Goal: Information Seeking & Learning: Learn about a topic

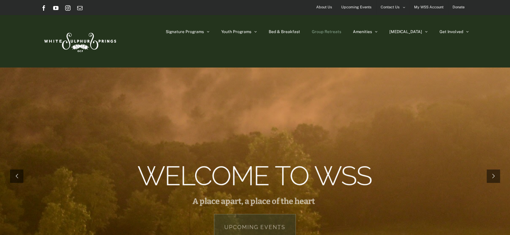
click at [342, 32] on span "Group Retreats" at bounding box center [326, 32] width 29 height 4
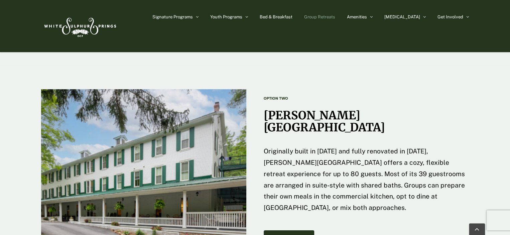
scroll to position [1003, 0]
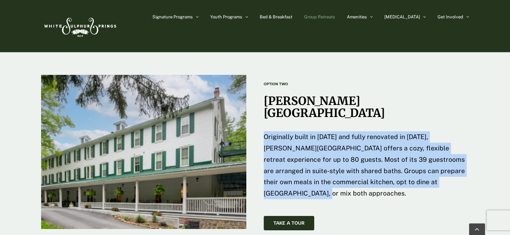
drag, startPoint x: 264, startPoint y: 100, endPoint x: 418, endPoint y: 145, distance: 160.9
click at [418, 145] on p "Originally built in 1884 and fully renovated in 2023, Harrison House offers a c…" at bounding box center [367, 165] width 206 height 68
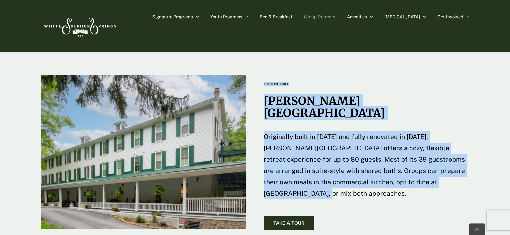
drag, startPoint x: 418, startPoint y: 145, endPoint x: 264, endPoint y: 59, distance: 176.7
click at [264, 74] on div "OPTION TWO Harrison House Originally built in 1884 and fully renovated in 2023,…" at bounding box center [367, 140] width 206 height 132
click at [264, 82] on strong "OPTION TWO" at bounding box center [276, 84] width 24 height 4
drag, startPoint x: 264, startPoint y: 59, endPoint x: 424, endPoint y: 145, distance: 182.0
click at [422, 146] on div "OPTION TWO Harrison House Originally built in 1884 and fully renovated in 2023,…" at bounding box center [367, 140] width 206 height 132
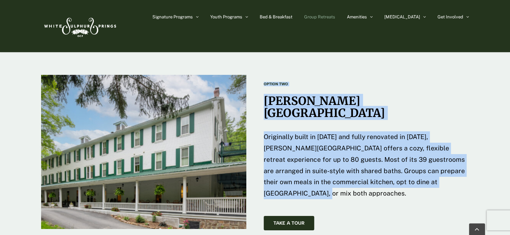
click at [330, 133] on span "Originally built in 1884 and fully renovated in 2023, Harrison House offers a c…" at bounding box center [364, 165] width 201 height 64
drag, startPoint x: 263, startPoint y: 59, endPoint x: 420, endPoint y: 151, distance: 182.0
click at [420, 151] on div "OPTION TWO Harrison House Originally built in 1884 and fully renovated in 2023,…" at bounding box center [366, 152] width 223 height 157
click at [420, 151] on div "OPTION TWO Harrison House Originally built in 1884 and fully renovated in 2023,…" at bounding box center [367, 140] width 206 height 132
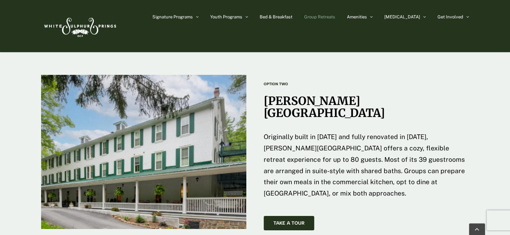
click at [421, 146] on p "Originally built in 1884 and fully renovated in 2023, Harrison House offers a c…" at bounding box center [367, 165] width 206 height 68
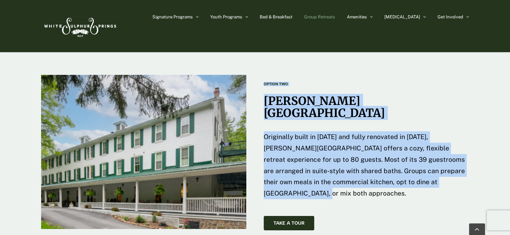
drag, startPoint x: 421, startPoint y: 144, endPoint x: 264, endPoint y: 59, distance: 179.0
click at [264, 74] on div "OPTION TWO Harrison House Originally built in 1884 and fully renovated in 2023,…" at bounding box center [367, 140] width 206 height 132
click at [275, 133] on span "Originally built in 1884 and fully renovated in 2023, Harrison House offers a c…" at bounding box center [364, 165] width 201 height 64
click at [273, 93] on div "OPTION TWO Harrison House Originally built in 1884 and fully renovated in 2023,…" at bounding box center [367, 140] width 206 height 132
drag, startPoint x: 267, startPoint y: 76, endPoint x: 417, endPoint y: 155, distance: 169.7
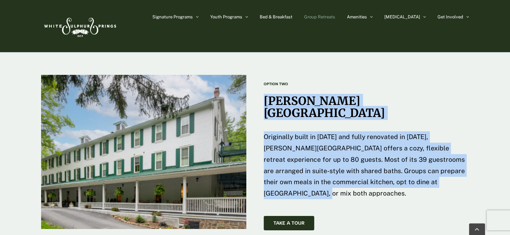
click at [417, 155] on div "OPTION TWO Harrison House Originally built in 1884 and fully renovated in 2023,…" at bounding box center [367, 140] width 206 height 132
click at [322, 159] on div "OPTION TWO Harrison House Originally built in 1884 and fully renovated in 2023,…" at bounding box center [367, 152] width 206 height 157
drag, startPoint x: 332, startPoint y: 158, endPoint x: 264, endPoint y: 59, distance: 120.3
click at [264, 74] on div "OPTION TWO Harrison House Originally built in 1884 and fully renovated in 2023,…" at bounding box center [367, 152] width 206 height 157
click at [264, 82] on strong "OPTION TWO" at bounding box center [276, 84] width 24 height 4
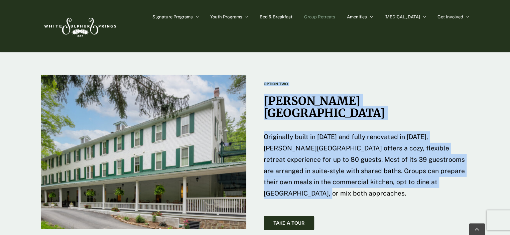
drag, startPoint x: 264, startPoint y: 59, endPoint x: 433, endPoint y: 153, distance: 193.8
click at [433, 153] on div "OPTION TWO Harrison House Originally built in 1884 and fully renovated in 2023,…" at bounding box center [367, 140] width 206 height 132
click at [434, 153] on div "OPTION TWO Harrison House Originally built in 1884 and fully renovated in 2023,…" at bounding box center [367, 140] width 206 height 132
drag, startPoint x: 387, startPoint y: 147, endPoint x: 265, endPoint y: 72, distance: 143.0
click at [265, 74] on div "OPTION TWO Harrison House Originally built in 1884 and fully renovated in 2023,…" at bounding box center [367, 140] width 206 height 132
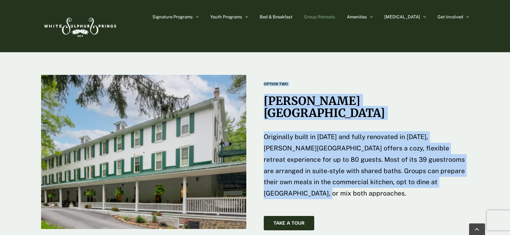
drag, startPoint x: 262, startPoint y: 60, endPoint x: 433, endPoint y: 148, distance: 192.2
click at [433, 149] on div "OPTION TWO Harrison House Originally built in 1884 and fully renovated in 2023,…" at bounding box center [366, 152] width 223 height 157
click at [432, 148] on p "Originally built in 1884 and fully renovated in 2023, Harrison House offers a c…" at bounding box center [367, 165] width 206 height 68
drag, startPoint x: 432, startPoint y: 148, endPoint x: 263, endPoint y: 59, distance: 191.5
click at [263, 74] on div "OPTION TWO Harrison House Originally built in 1884 and fully renovated in 2023,…" at bounding box center [366, 152] width 223 height 157
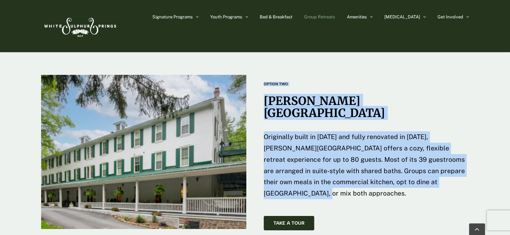
click at [340, 137] on span "Originally built in 1884 and fully renovated in 2023, Harrison House offers a c…" at bounding box center [364, 165] width 201 height 64
drag, startPoint x: 426, startPoint y: 145, endPoint x: 267, endPoint y: 73, distance: 174.8
click at [267, 74] on div "OPTION TWO Harrison House Originally built in 1884 and fully renovated in 2023,…" at bounding box center [367, 140] width 206 height 132
drag, startPoint x: 263, startPoint y: 58, endPoint x: 422, endPoint y: 146, distance: 181.4
click at [422, 146] on div "OPTION TWO Harrison House Originally built in 1884 and fully renovated in 2023,…" at bounding box center [366, 152] width 223 height 157
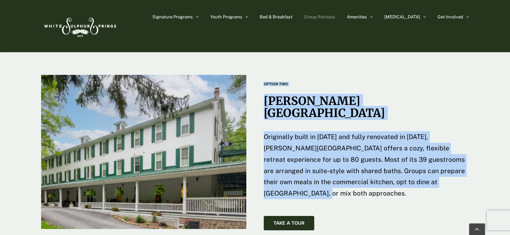
click at [422, 146] on p "Originally built in 1884 and fully renovated in 2023, Harrison House offers a c…" at bounding box center [367, 165] width 206 height 68
drag, startPoint x: 262, startPoint y: 59, endPoint x: 427, endPoint y: 145, distance: 186.4
click at [426, 145] on div "OPTION TWO Harrison House Originally built in 1884 and fully renovated in 2023,…" at bounding box center [366, 152] width 223 height 157
click at [427, 145] on p "Originally built in 1884 and fully renovated in 2023, Harrison House offers a c…" at bounding box center [367, 165] width 206 height 68
drag, startPoint x: 423, startPoint y: 144, endPoint x: 264, endPoint y: 60, distance: 180.3
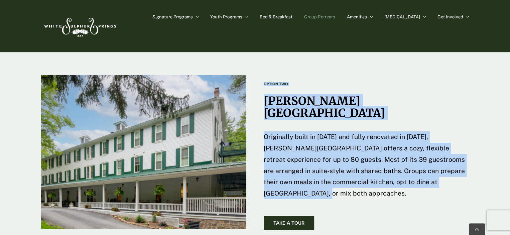
click at [264, 74] on div "OPTION TWO Harrison House Originally built in 1884 and fully renovated in 2023,…" at bounding box center [367, 140] width 206 height 132
click at [264, 82] on strong "OPTION TWO" at bounding box center [276, 84] width 24 height 4
drag, startPoint x: 265, startPoint y: 60, endPoint x: 440, endPoint y: 148, distance: 195.5
click at [440, 148] on div "OPTION TWO Harrison House Originally built in 1884 and fully renovated in 2023,…" at bounding box center [367, 140] width 206 height 132
click at [440, 148] on p "Originally built in 1884 and fully renovated in 2023, Harrison House offers a c…" at bounding box center [367, 165] width 206 height 68
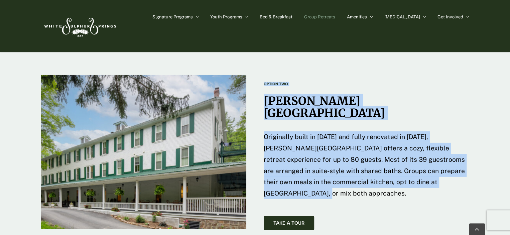
click at [436, 147] on p "Originally built in 1884 and fully renovated in 2023, Harrison House offers a c…" at bounding box center [367, 165] width 206 height 68
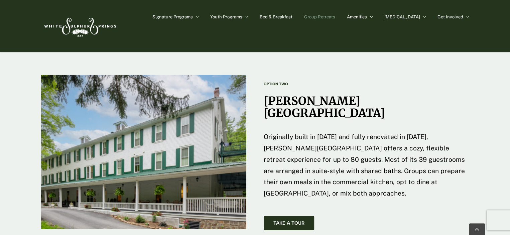
click at [431, 146] on p "Originally built in 1884 and fully renovated in 2023, Harrison House offers a c…" at bounding box center [367, 165] width 206 height 68
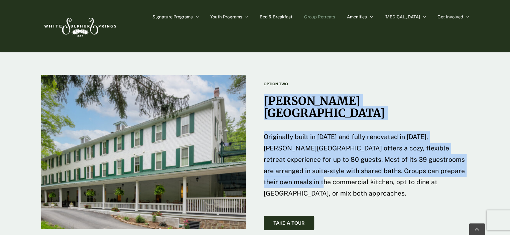
drag, startPoint x: 381, startPoint y: 147, endPoint x: 266, endPoint y: 61, distance: 143.2
click at [266, 74] on div "OPTION TWO Harrison House Originally built in 1884 and fully renovated in 2023,…" at bounding box center [367, 140] width 206 height 132
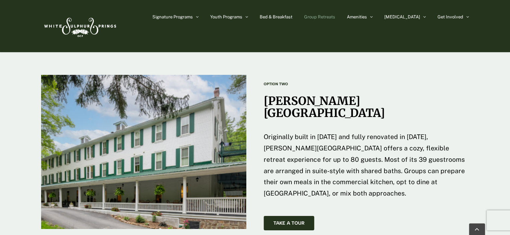
click at [266, 82] on strong "OPTION TWO" at bounding box center [276, 84] width 24 height 4
click at [268, 82] on strong "OPTION TWO" at bounding box center [276, 84] width 24 height 4
click at [270, 82] on strong "OPTION TWO" at bounding box center [276, 84] width 24 height 4
click at [271, 82] on strong "OPTION TWO" at bounding box center [276, 84] width 24 height 4
drag, startPoint x: 271, startPoint y: 61, endPoint x: 276, endPoint y: 62, distance: 4.5
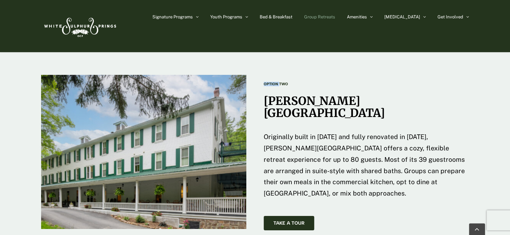
click at [272, 82] on strong "OPTION TWO" at bounding box center [276, 84] width 24 height 4
click at [284, 74] on div "OPTION TWO Harrison House Originally built in 1884 and fully renovated in 2023,…" at bounding box center [367, 140] width 206 height 132
drag, startPoint x: 289, startPoint y: 60, endPoint x: 266, endPoint y: 60, distance: 22.7
click at [266, 82] on h6 "OPTION TWO" at bounding box center [367, 84] width 206 height 4
click at [266, 74] on div "OPTION TWO Harrison House Originally built in 1884 and fully renovated in 2023,…" at bounding box center [367, 140] width 206 height 132
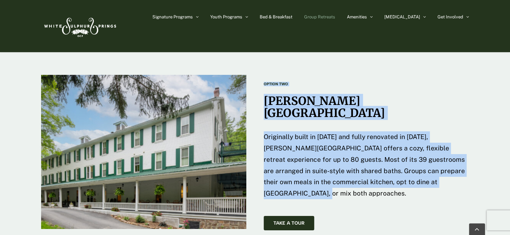
drag, startPoint x: 425, startPoint y: 147, endPoint x: 265, endPoint y: 61, distance: 182.4
click at [265, 74] on div "OPTION TWO Harrison House Originally built in 1884 and fully renovated in 2023,…" at bounding box center [367, 140] width 206 height 132
click at [319, 131] on p "Originally built in 1884 and fully renovated in 2023, Harrison House offers a c…" at bounding box center [367, 165] width 206 height 68
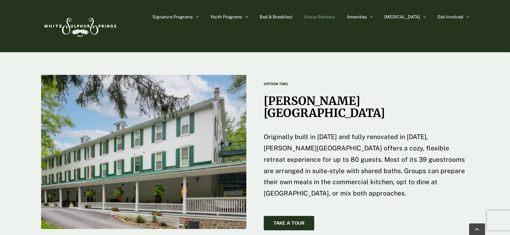
click at [338, 133] on span "Originally built in 1884 and fully renovated in 2023, Harrison House offers a c…" at bounding box center [364, 165] width 201 height 64
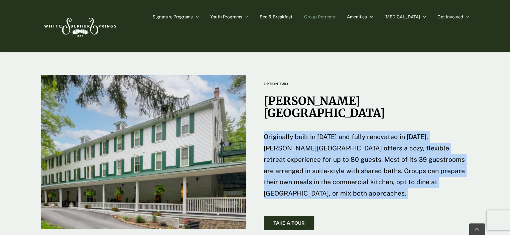
click at [338, 133] on span "Originally built in 1884 and fully renovated in 2023, Harrison House offers a c…" at bounding box center [364, 165] width 201 height 64
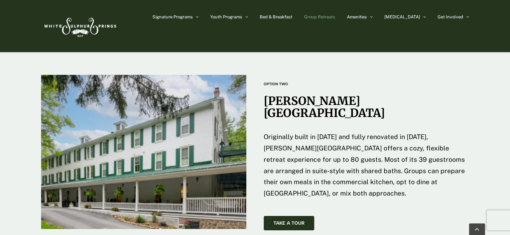
click at [366, 216] on div "Take A Tour" at bounding box center [367, 223] width 206 height 14
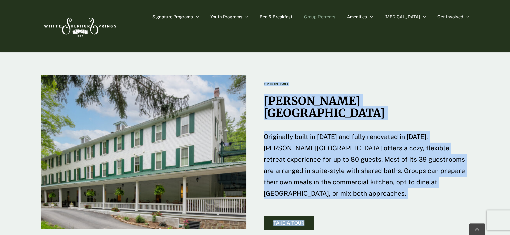
drag, startPoint x: 351, startPoint y: 183, endPoint x: 262, endPoint y: 59, distance: 152.3
click at [262, 74] on div "OPTION TWO Harrison House Originally built in 1884 and fully renovated in 2023,…" at bounding box center [254, 152] width 445 height 157
click at [262, 74] on div "OPTION TWO Harrison House Originally built in 1884 and fully renovated in 2023,…" at bounding box center [366, 152] width 223 height 157
drag, startPoint x: 264, startPoint y: 59, endPoint x: 420, endPoint y: 148, distance: 180.1
click at [420, 148] on div "OPTION TWO Harrison House Originally built in 1884 and fully renovated in 2023,…" at bounding box center [367, 140] width 206 height 132
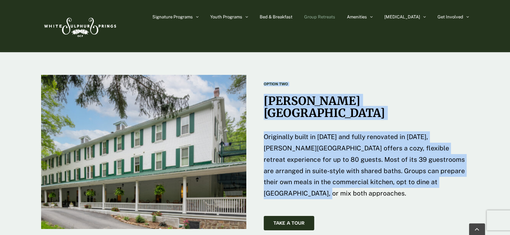
click at [420, 148] on p "Originally built in 1884 and fully renovated in 2023, Harrison House offers a c…" at bounding box center [367, 165] width 206 height 68
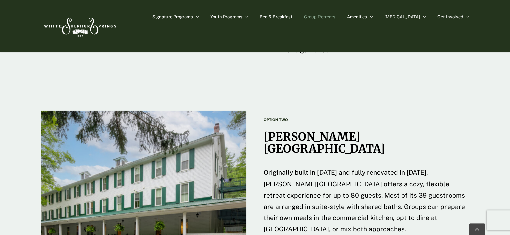
scroll to position [1037, 0]
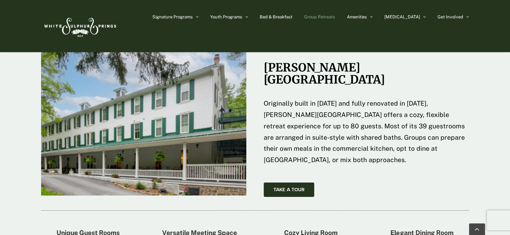
click at [265, 98] on p "Originally built in 1884 and fully renovated in 2023, Harrison House offers a c…" at bounding box center [367, 132] width 206 height 68
click at [267, 100] on span "Originally built in 1884 and fully renovated in 2023, Harrison House offers a c…" at bounding box center [364, 132] width 201 height 64
click at [282, 100] on span "Originally built in 1884 and fully renovated in 2023, Harrison House offers a c…" at bounding box center [364, 132] width 201 height 64
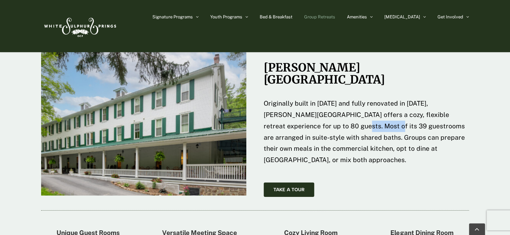
click at [326, 100] on span "Originally built in 1884 and fully renovated in 2023, Harrison House offers a c…" at bounding box center [364, 132] width 201 height 64
click at [365, 100] on span "Originally built in 1884 and fully renovated in 2023, Harrison House offers a c…" at bounding box center [364, 132] width 201 height 64
drag, startPoint x: 363, startPoint y: 89, endPoint x: 318, endPoint y: 92, distance: 44.6
click at [318, 100] on span "Originally built in 1884 and fully renovated in 2023, Harrison House offers a c…" at bounding box center [364, 132] width 201 height 64
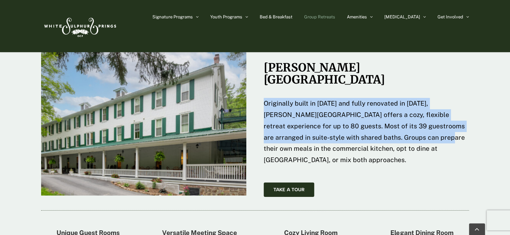
drag, startPoint x: 265, startPoint y: 65, endPoint x: 374, endPoint y: 109, distance: 117.4
click at [374, 109] on span "Originally built in 1884 and fully renovated in 2023, Harrison House offers a c…" at bounding box center [364, 132] width 201 height 64
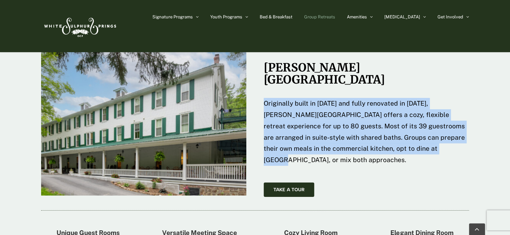
click at [374, 109] on span "Originally built in 1884 and fully renovated in 2023, Harrison House offers a c…" at bounding box center [364, 132] width 201 height 64
drag, startPoint x: 419, startPoint y: 112, endPoint x: 258, endPoint y: 63, distance: 167.8
click at [258, 63] on div "OPTION TWO Harrison House Originally built in 1884 and fully renovated in 2023,…" at bounding box center [366, 118] width 223 height 157
click at [274, 100] on span "Originally built in 1884 and fully renovated in 2023, Harrison House offers a c…" at bounding box center [364, 132] width 201 height 64
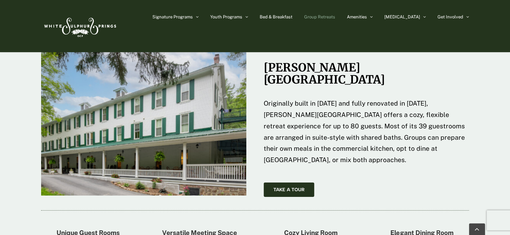
click at [266, 100] on span "Originally built in 1884 and fully renovated in 2023, Harrison House offers a c…" at bounding box center [364, 132] width 201 height 64
